Goal: Check status: Check status

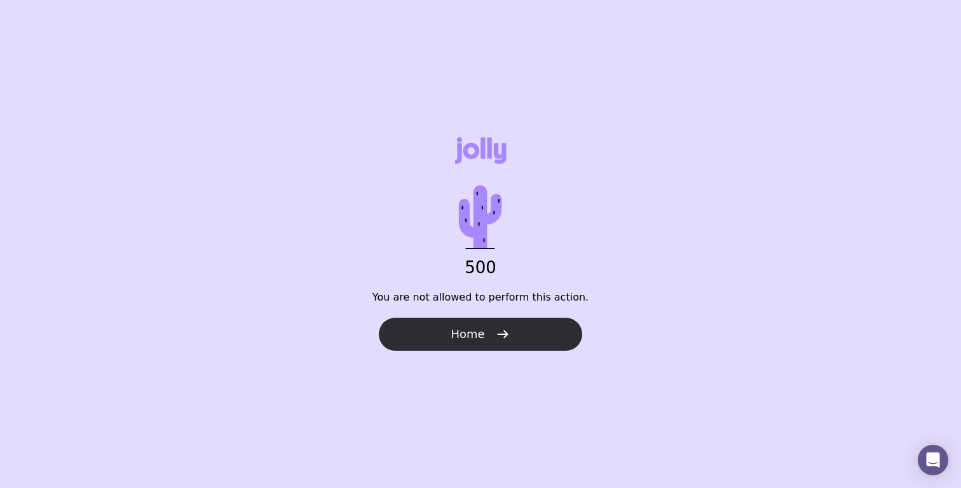
click at [550, 335] on button "Home" at bounding box center [480, 334] width 203 height 33
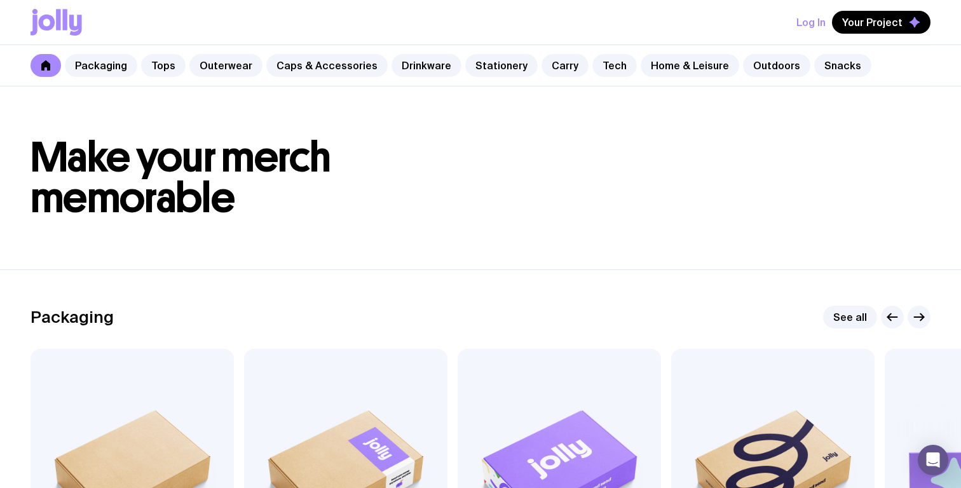
click at [813, 25] on button "Log In" at bounding box center [810, 22] width 29 height 23
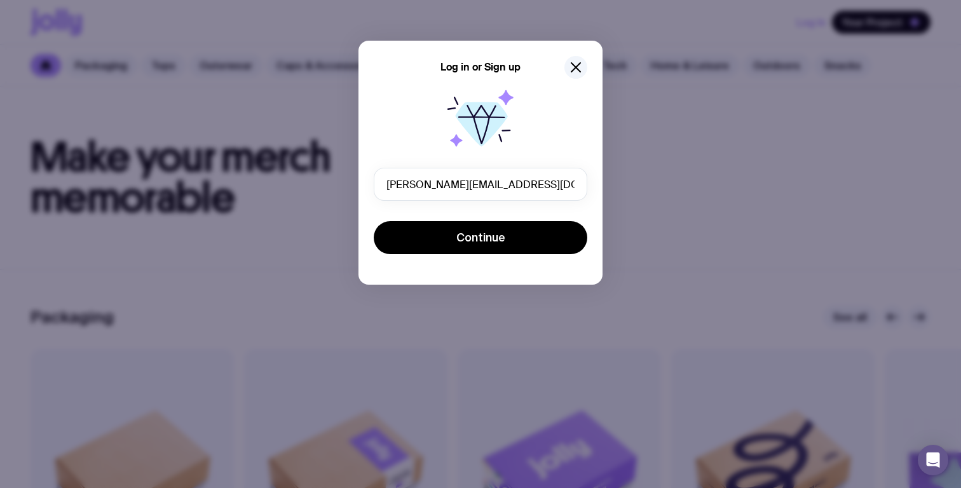
type input "joe@thecalmerco.com"
click at [374, 221] on button "Continue" at bounding box center [481, 237] width 214 height 33
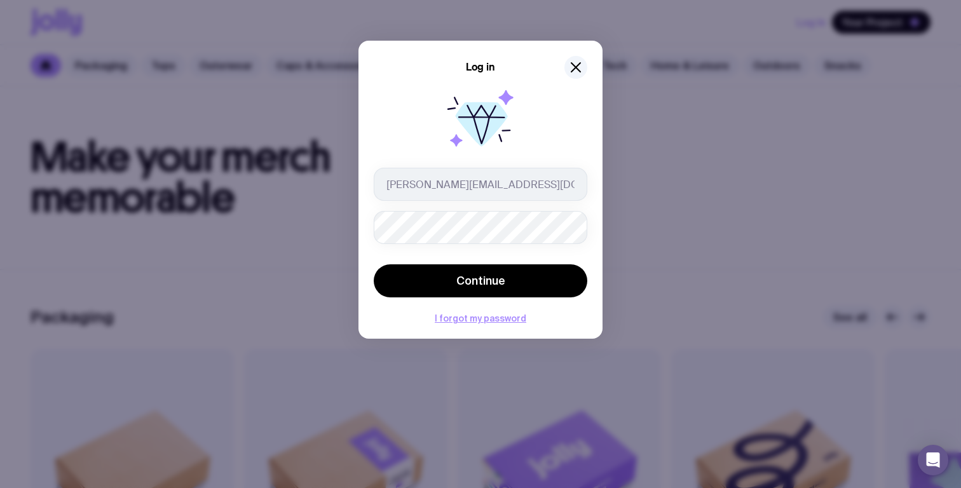
click at [374, 264] on button "Continue" at bounding box center [481, 280] width 214 height 33
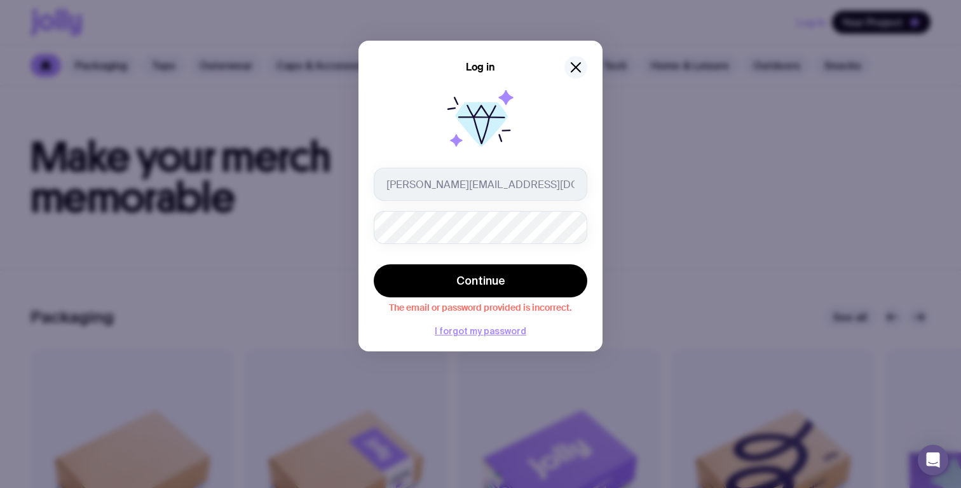
click at [573, 65] on icon "button" at bounding box center [575, 67] width 9 height 9
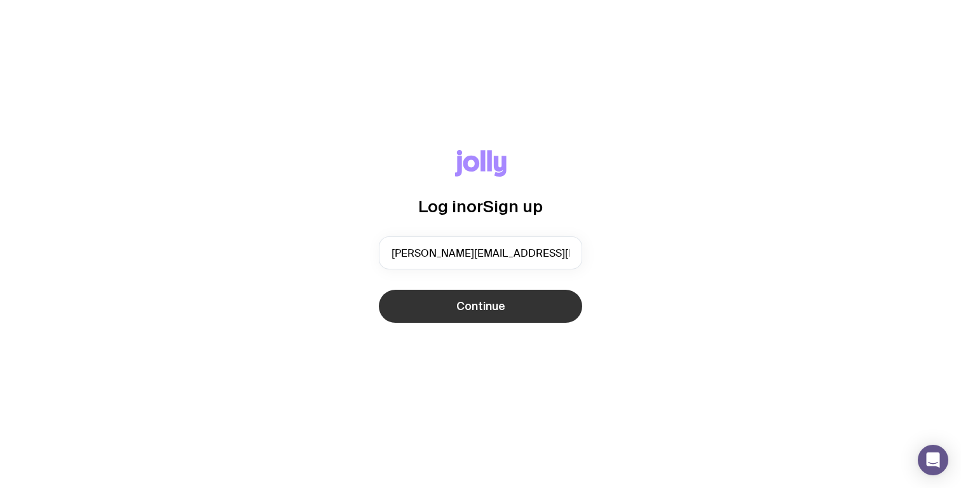
type input "joe@thecalmerco.com"
click at [493, 302] on span "Continue" at bounding box center [480, 306] width 49 height 15
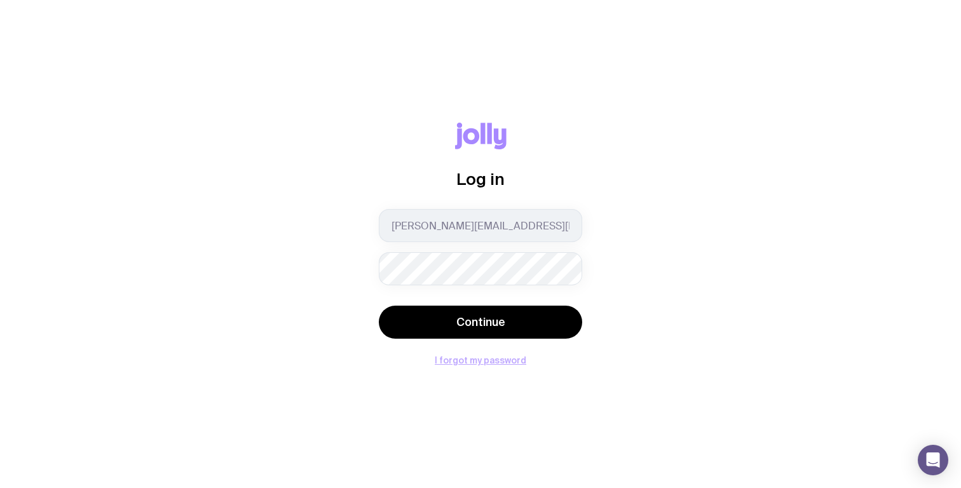
click at [504, 360] on button "I forgot my password" at bounding box center [481, 360] width 92 height 10
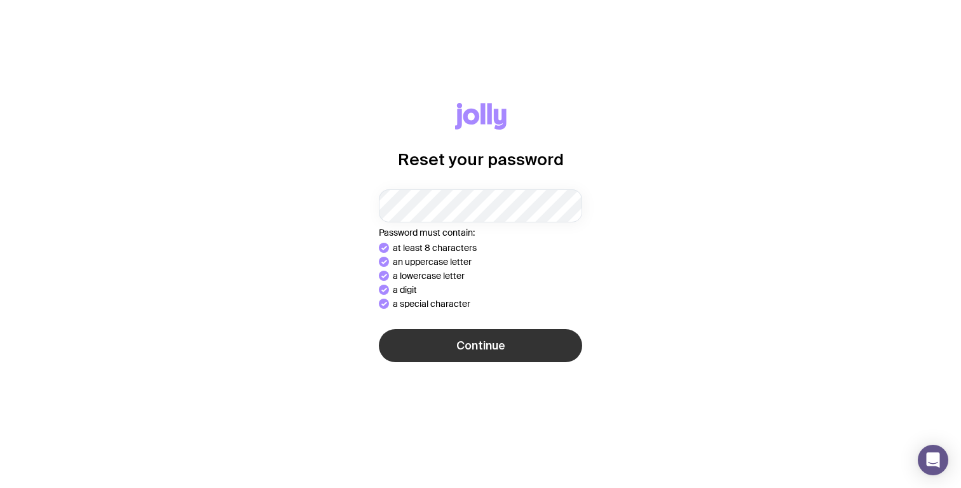
click at [559, 335] on button "Continue" at bounding box center [480, 345] width 203 height 33
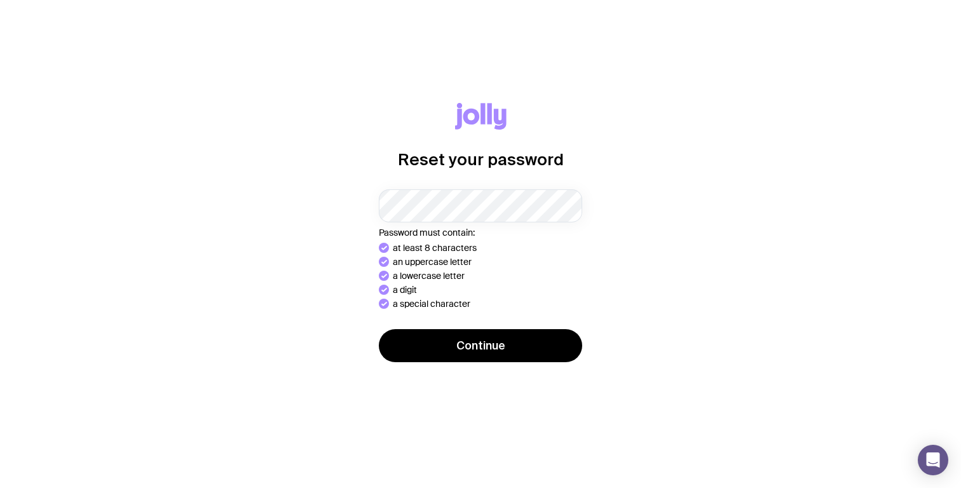
click at [379, 329] on button "Continue" at bounding box center [480, 345] width 203 height 33
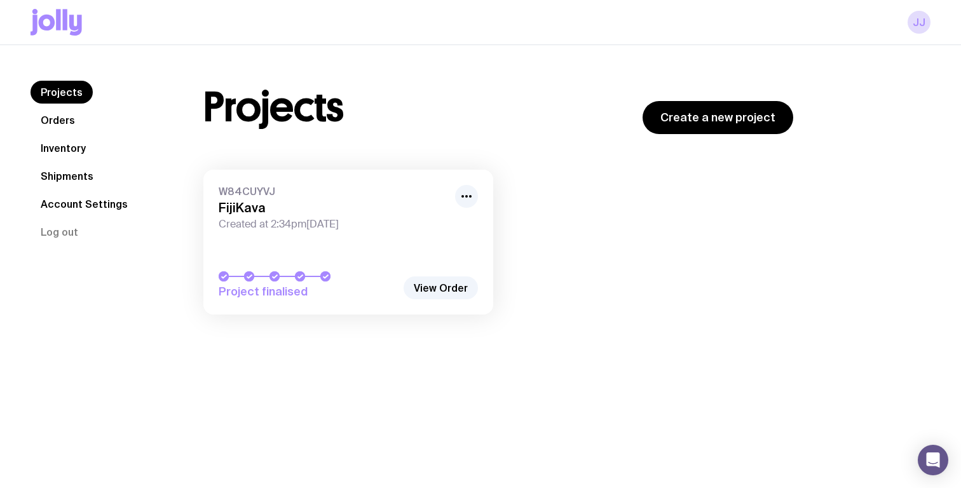
click at [326, 252] on link "W84CUYVJ FijiKava Created at 2:34pm[DATE] Project finalised" at bounding box center [348, 242] width 290 height 145
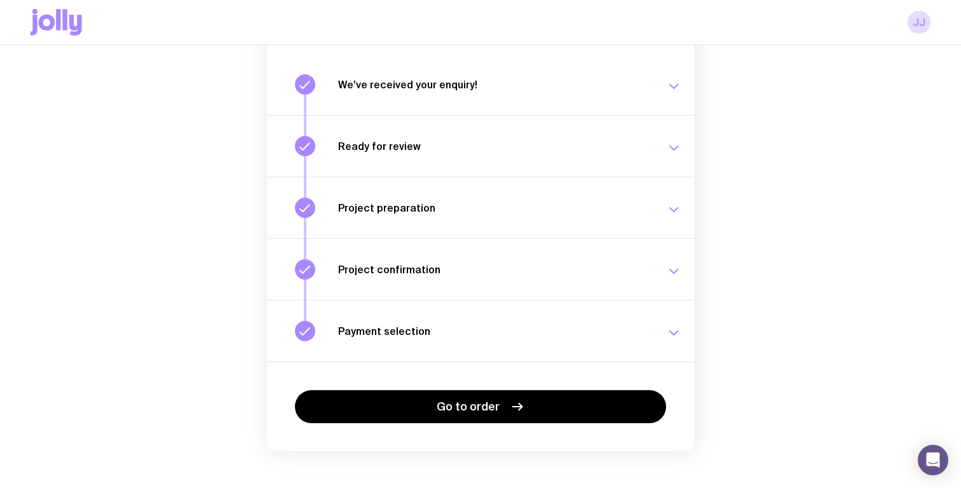
scroll to position [172, 0]
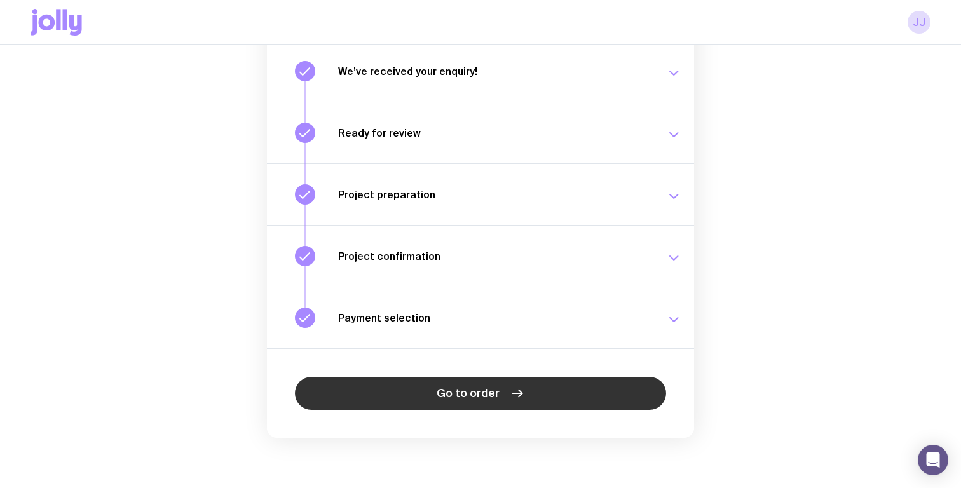
click at [461, 393] on span "Go to order" at bounding box center [468, 393] width 63 height 15
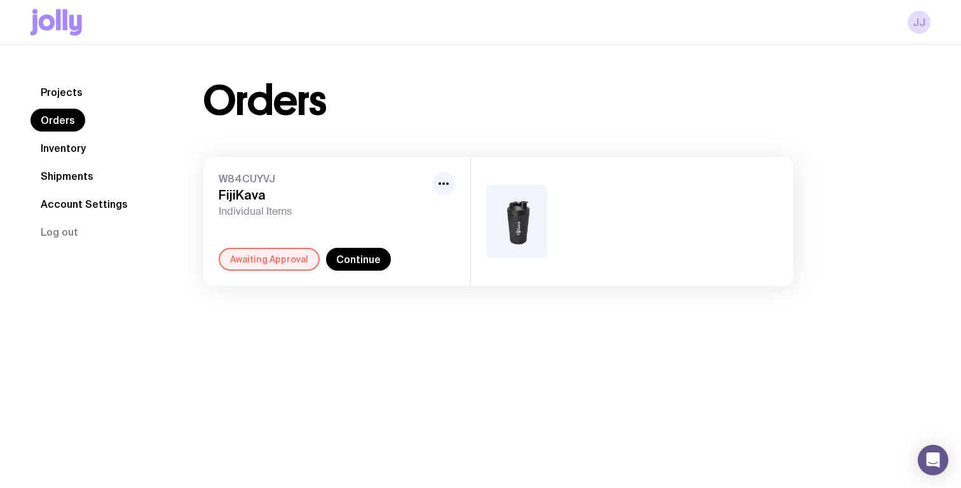
click at [277, 274] on div "W84CUYVJ FijiKava Individual Items Awaiting Approval Continue" at bounding box center [336, 221] width 267 height 129
click at [276, 264] on div "Awaiting Approval" at bounding box center [269, 259] width 101 height 23
click at [346, 261] on link "Continue" at bounding box center [358, 259] width 65 height 23
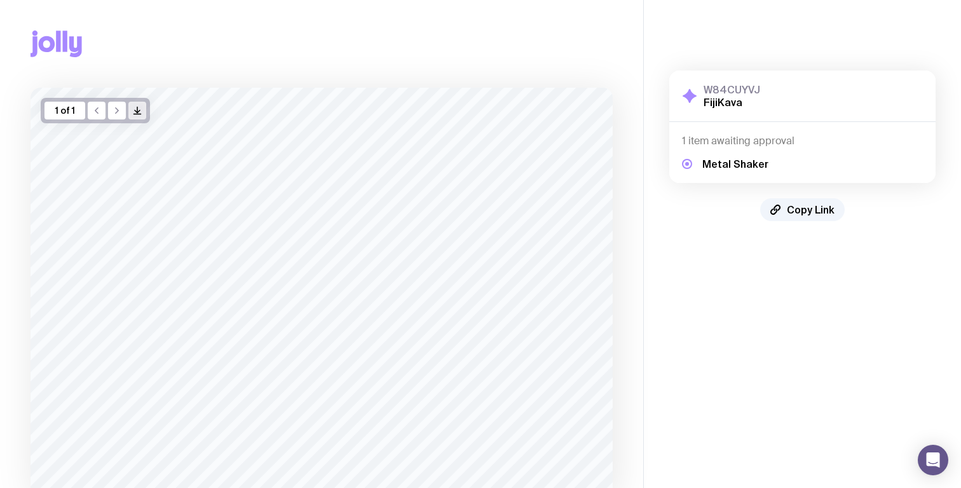
click at [137, 107] on icon "/> />" at bounding box center [137, 110] width 10 height 10
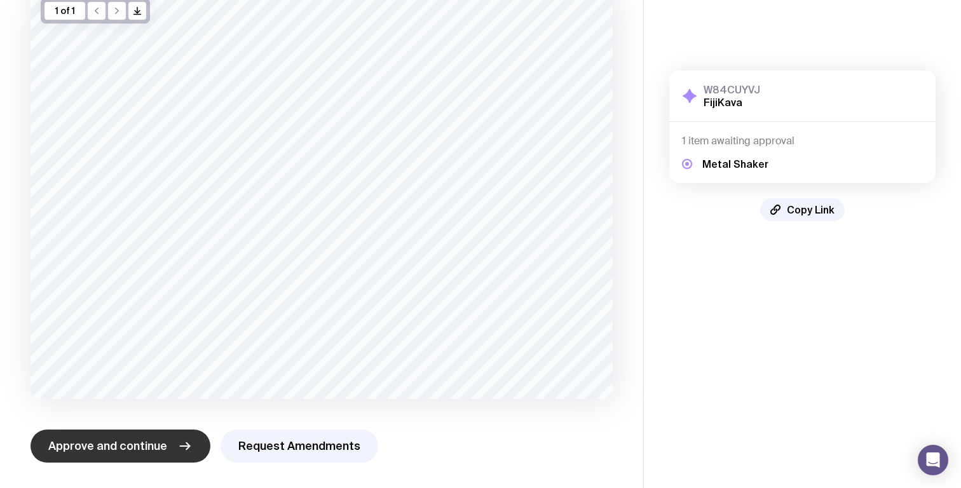
click at [187, 440] on icon "button" at bounding box center [184, 446] width 15 height 15
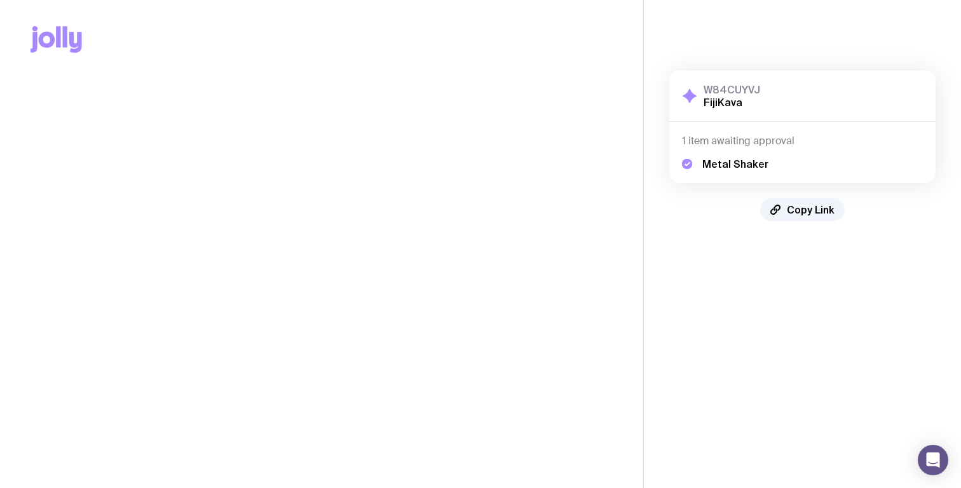
scroll to position [0, 0]
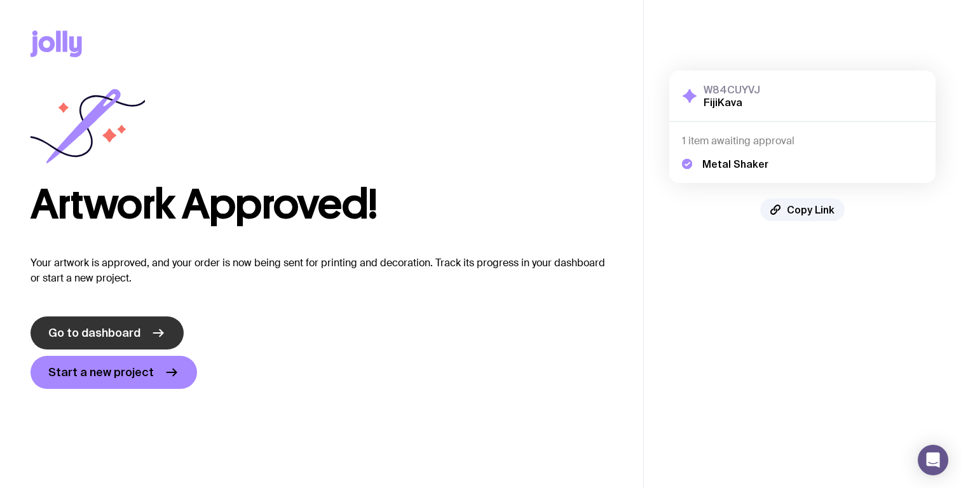
click at [151, 328] on icon at bounding box center [158, 332] width 15 height 15
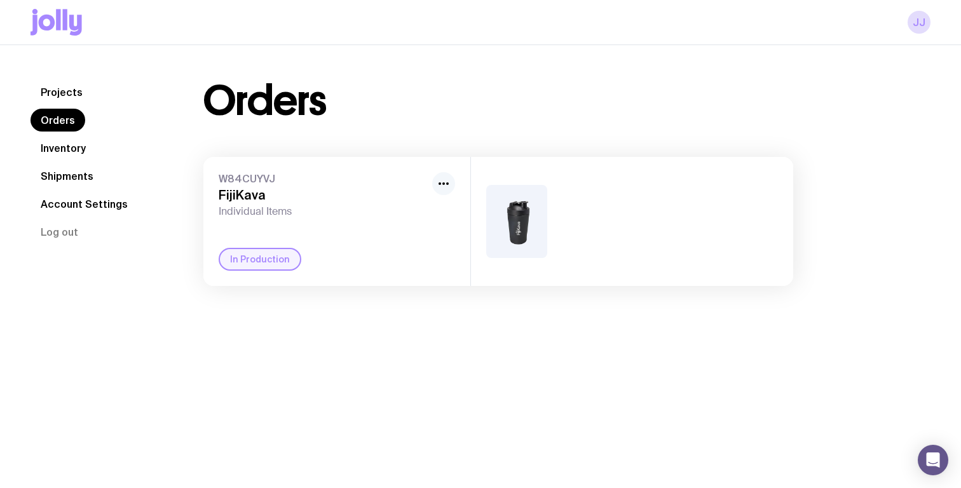
click at [447, 183] on circle "button" at bounding box center [447, 183] width 3 height 3
click at [368, 172] on span "W84CUYVJ" at bounding box center [323, 178] width 208 height 13
click at [365, 188] on h3 "FijiKava" at bounding box center [323, 194] width 208 height 15
click at [487, 213] on img at bounding box center [516, 221] width 61 height 73
click at [254, 191] on h3 "FijiKava" at bounding box center [323, 194] width 208 height 15
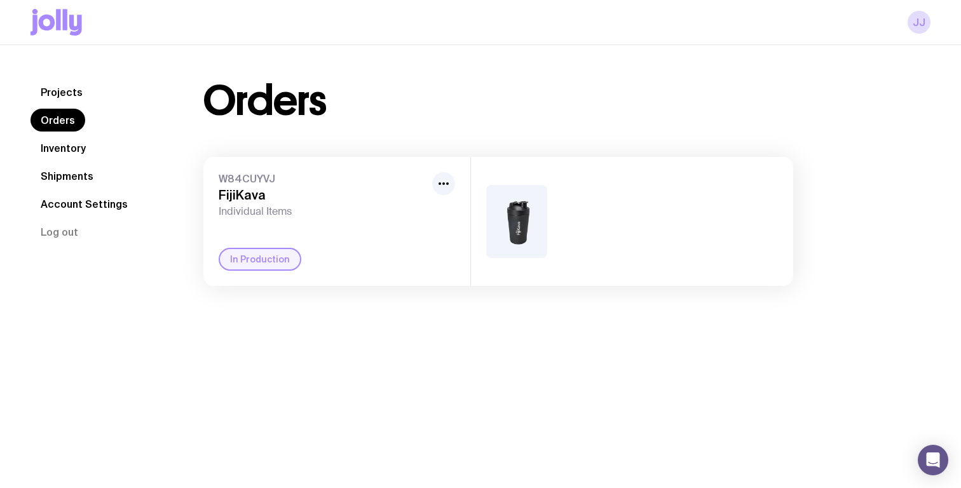
click at [271, 264] on div "In Production" at bounding box center [260, 259] width 83 height 23
click at [62, 89] on link "Projects" at bounding box center [62, 92] width 62 height 23
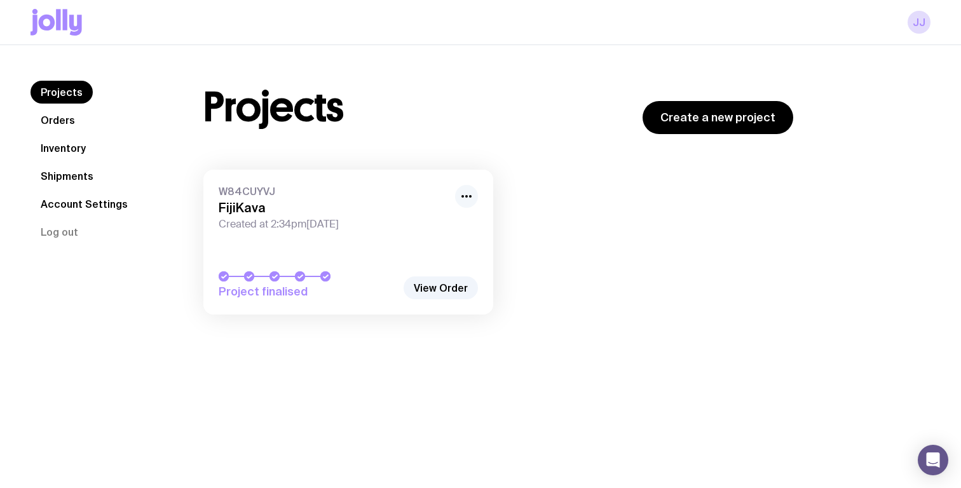
click at [461, 193] on icon "button" at bounding box center [466, 196] width 15 height 15
click at [434, 291] on link "View Order" at bounding box center [441, 287] width 74 height 23
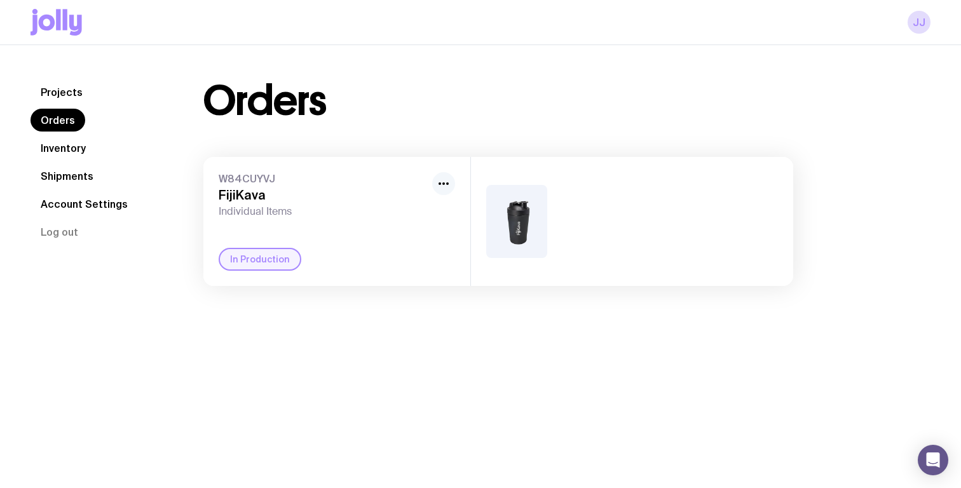
click at [441, 180] on icon "button" at bounding box center [443, 183] width 15 height 15
click at [323, 186] on div "W84CUYVJ FijiKava Individual Items" at bounding box center [323, 195] width 208 height 46
click at [510, 206] on img at bounding box center [516, 221] width 61 height 73
click at [517, 221] on img at bounding box center [516, 221] width 61 height 73
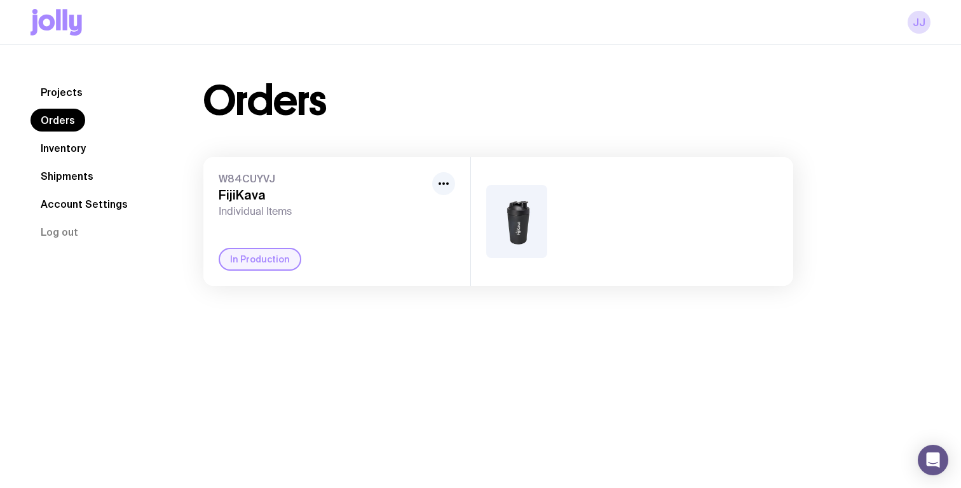
click at [541, 229] on img at bounding box center [516, 221] width 61 height 73
click at [243, 257] on div "In Production" at bounding box center [260, 259] width 83 height 23
click at [441, 184] on icon "button" at bounding box center [443, 183] width 15 height 15
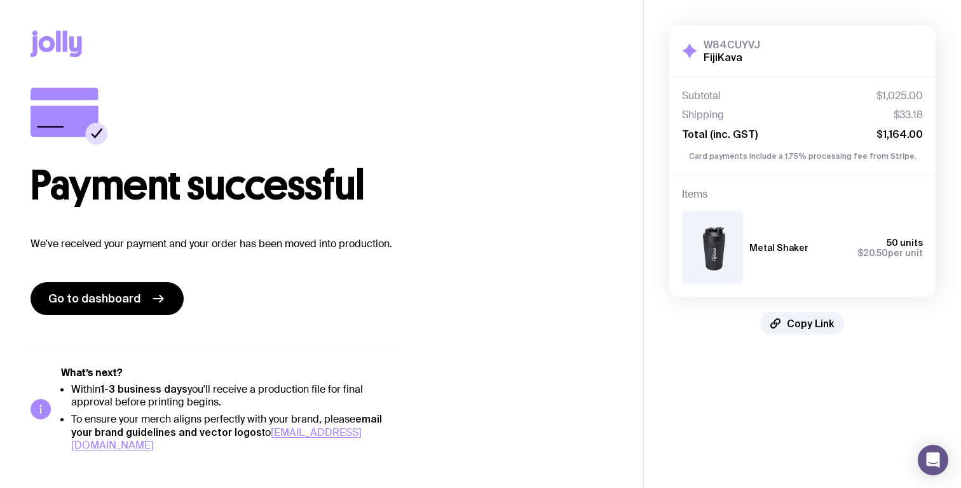
click at [706, 250] on img at bounding box center [712, 247] width 61 height 73
